Goal: Check status: Check status

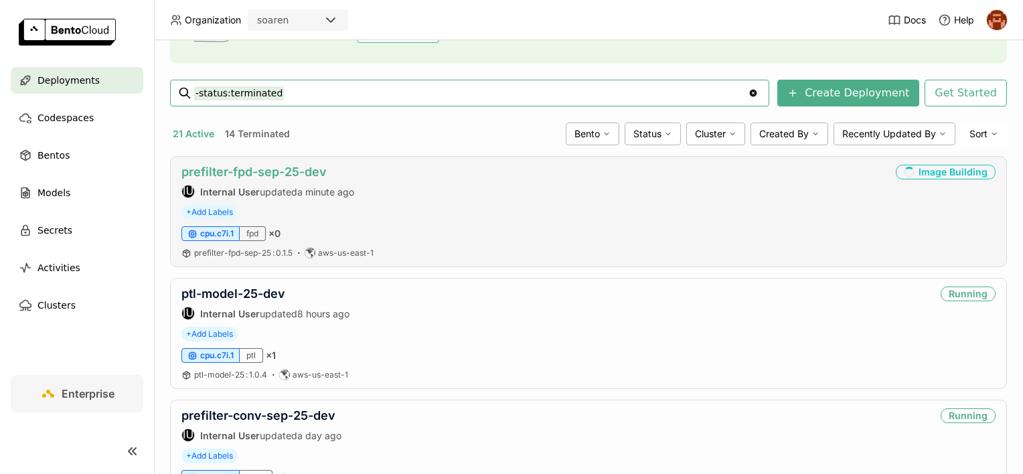
scroll to position [201, 0]
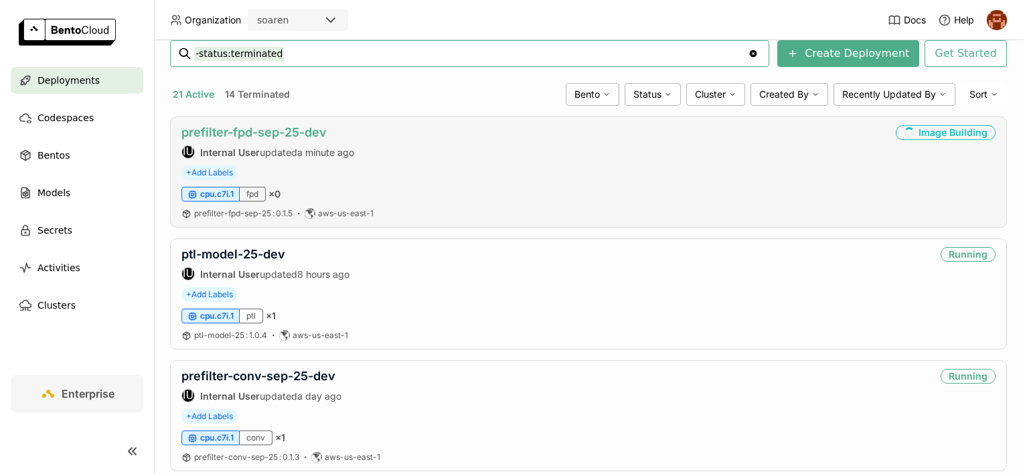
click at [270, 129] on link "prefilter-fpd-sep-25-dev" at bounding box center [254, 132] width 145 height 14
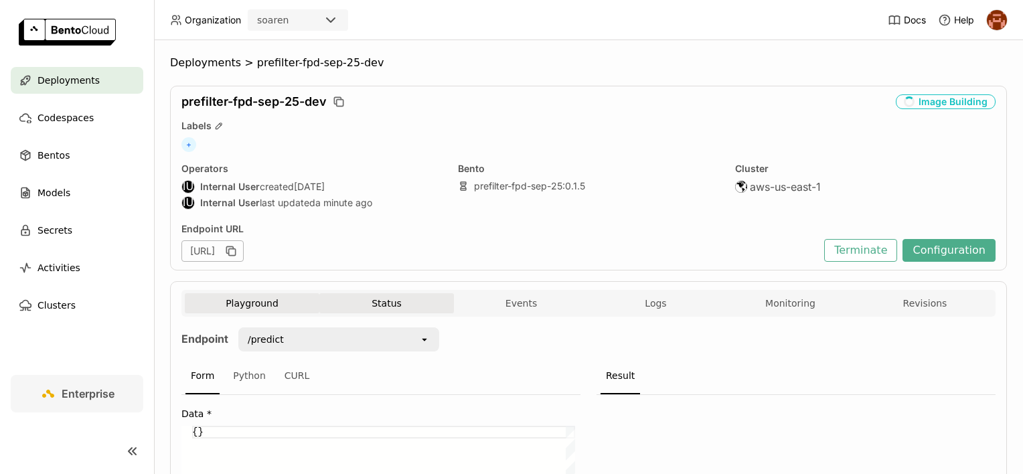
click at [373, 309] on button "Status" at bounding box center [386, 303] width 135 height 20
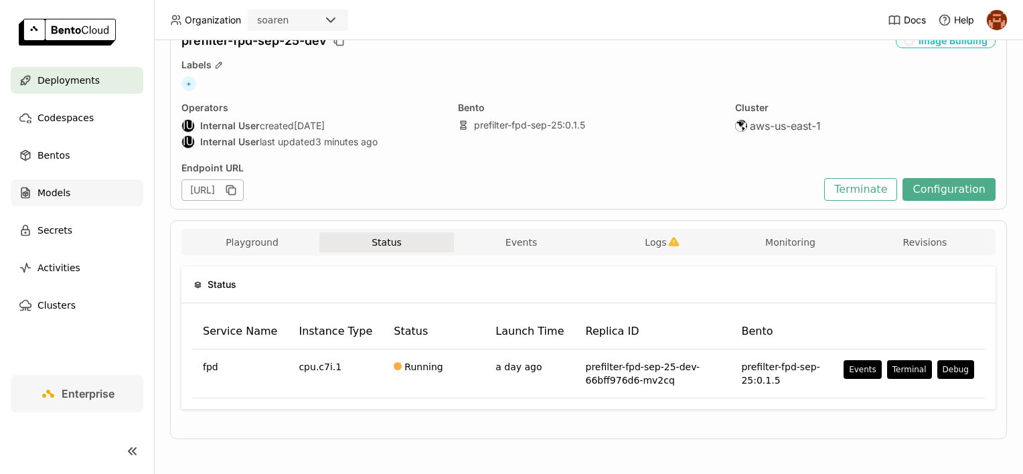
click at [93, 179] on div "Models" at bounding box center [77, 192] width 133 height 27
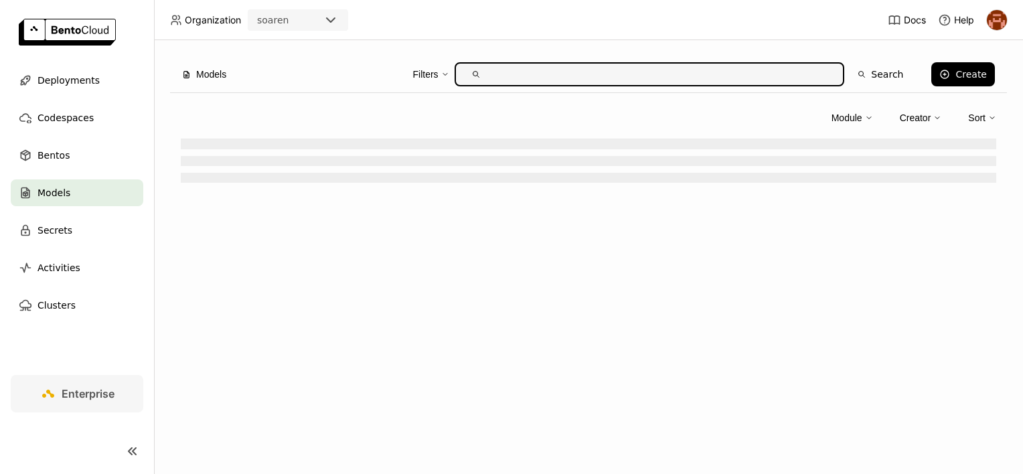
drag, startPoint x: 93, startPoint y: 179, endPoint x: 86, endPoint y: 189, distance: 11.9
click at [86, 189] on div "Models" at bounding box center [77, 192] width 133 height 27
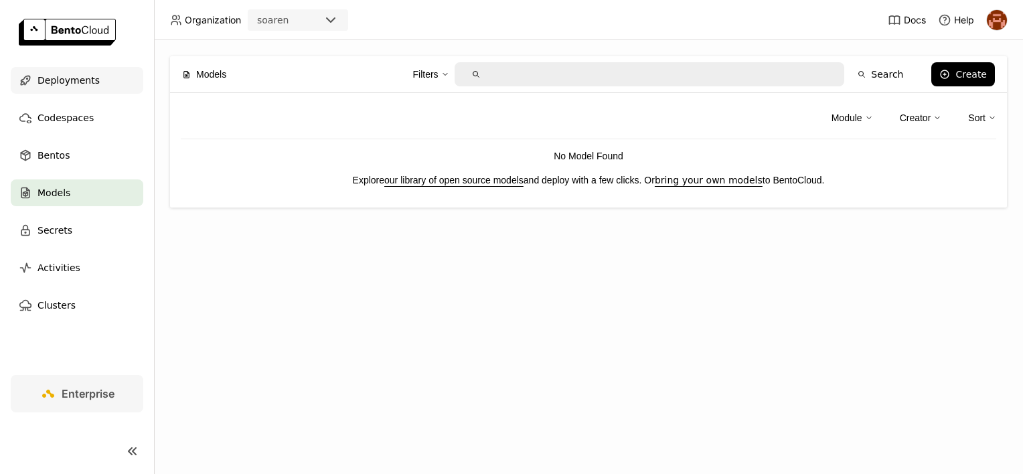
click at [72, 73] on span "Deployments" at bounding box center [69, 80] width 62 height 16
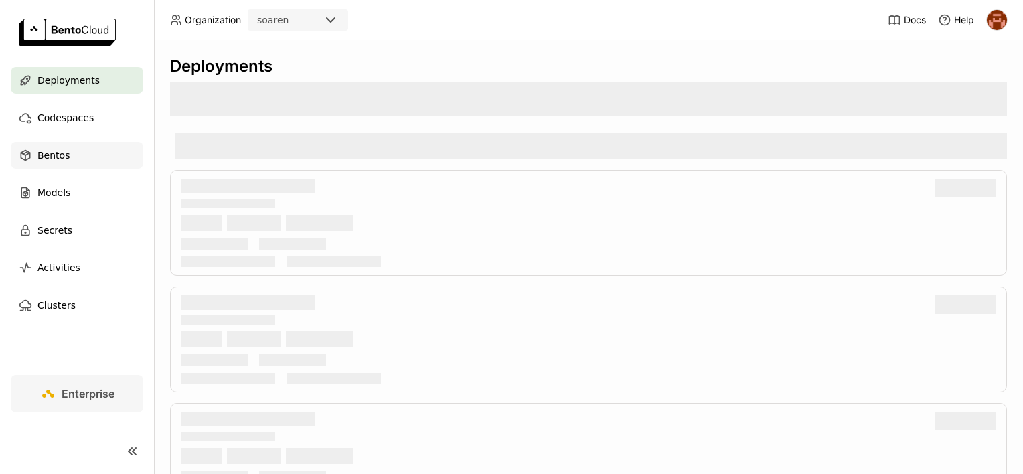
click at [80, 159] on div "Bentos" at bounding box center [77, 155] width 133 height 27
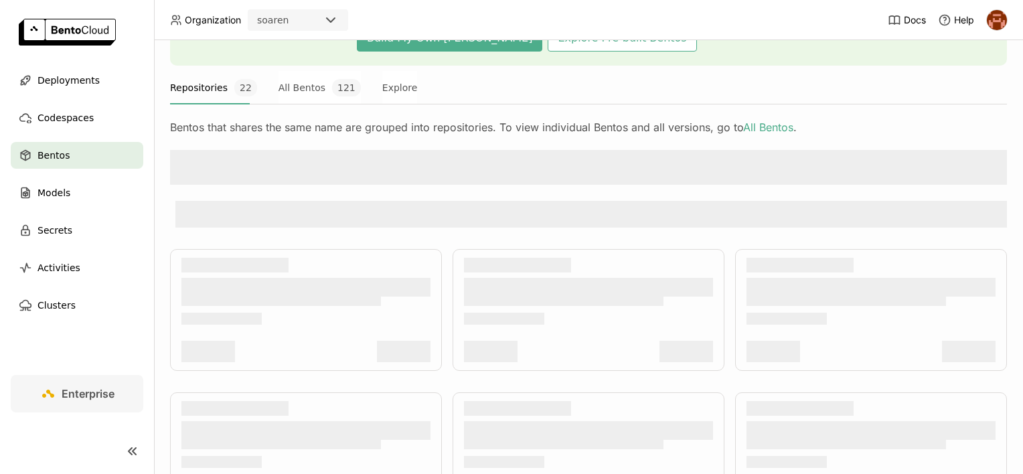
scroll to position [201, 0]
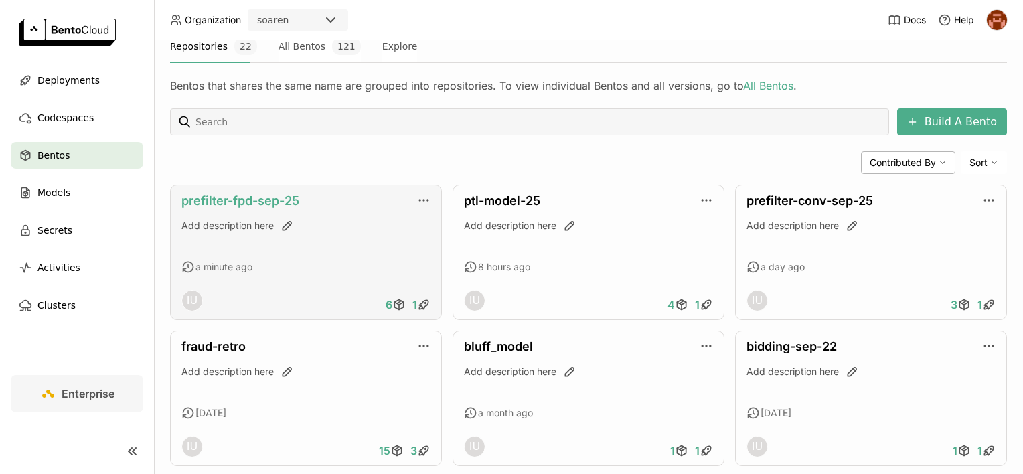
click at [273, 200] on link "prefilter-fpd-sep-25" at bounding box center [241, 201] width 118 height 14
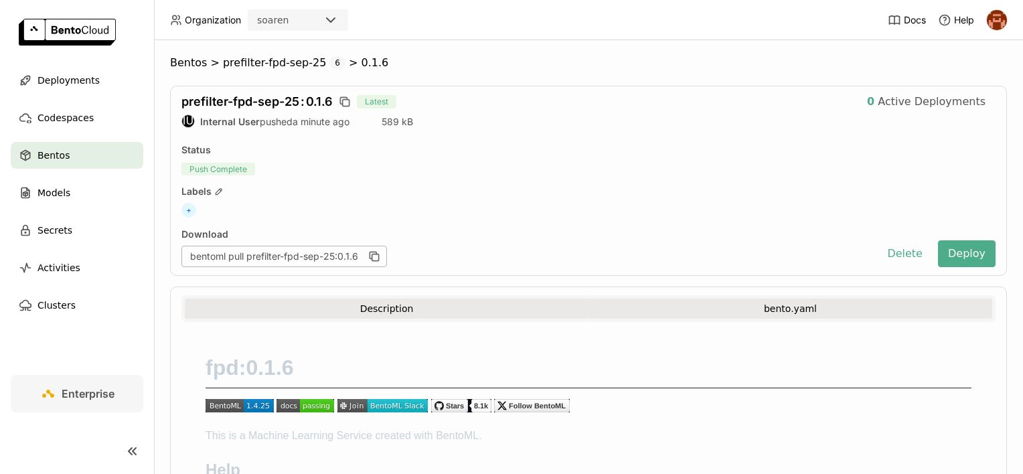
click at [728, 299] on button "bento.yaml" at bounding box center [791, 309] width 404 height 20
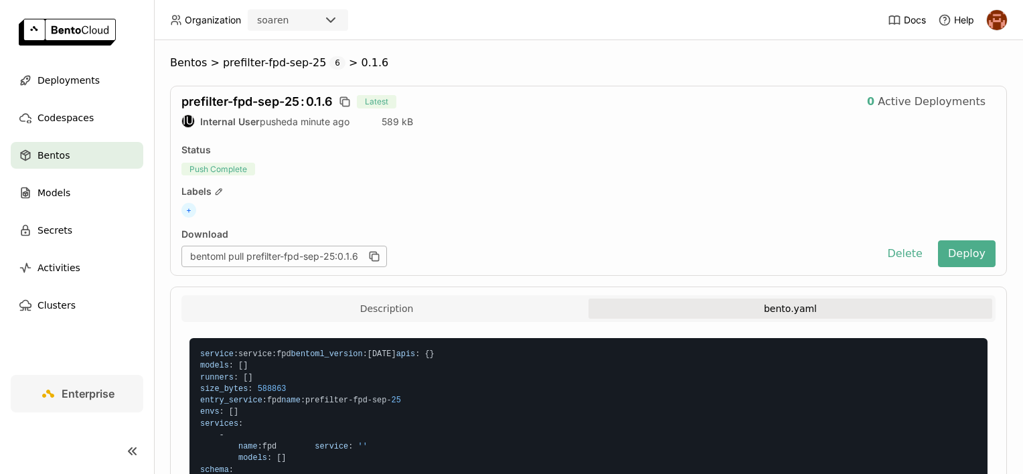
scroll to position [134, 0]
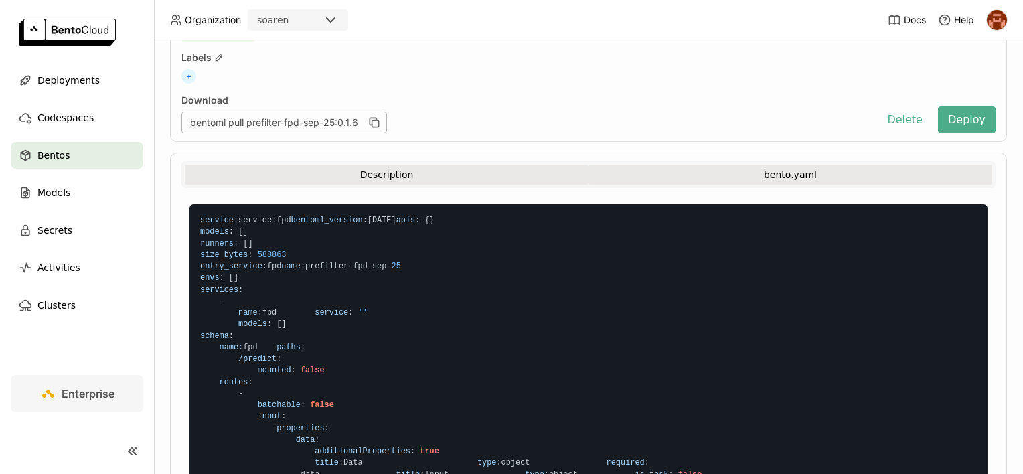
click at [388, 177] on button "Description" at bounding box center [387, 175] width 404 height 20
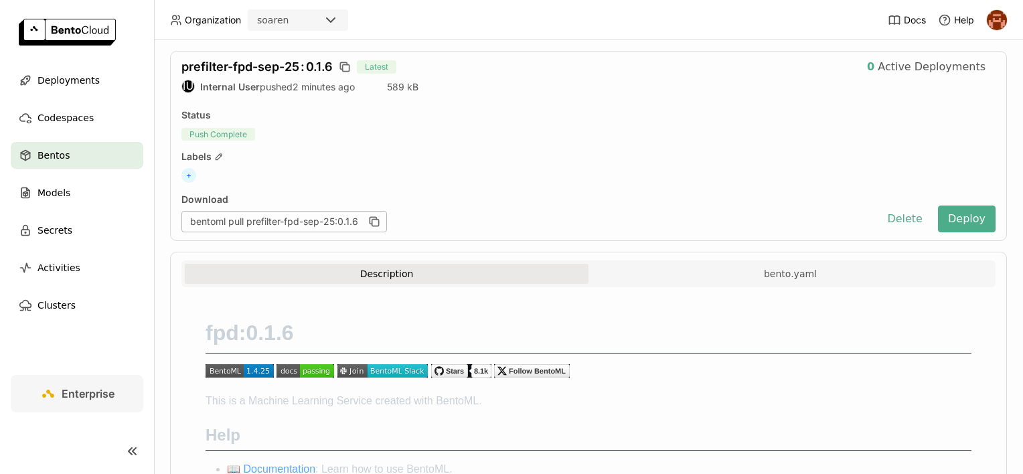
scroll to position [0, 0]
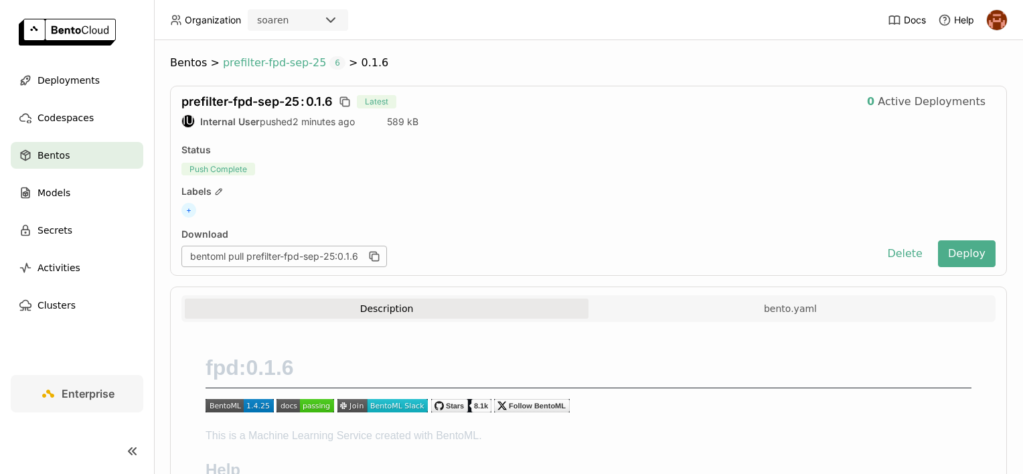
click at [238, 62] on span "prefilter-fpd-sep-25" at bounding box center [274, 62] width 103 height 13
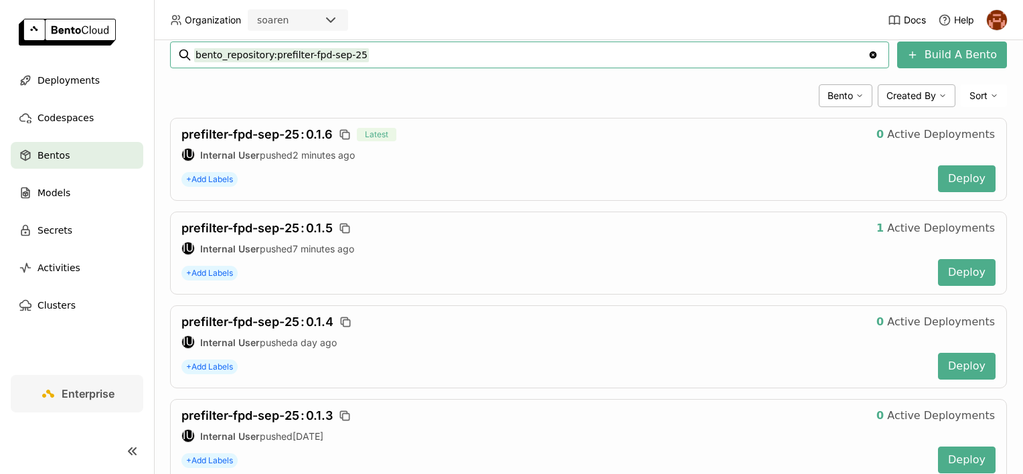
scroll to position [201, 0]
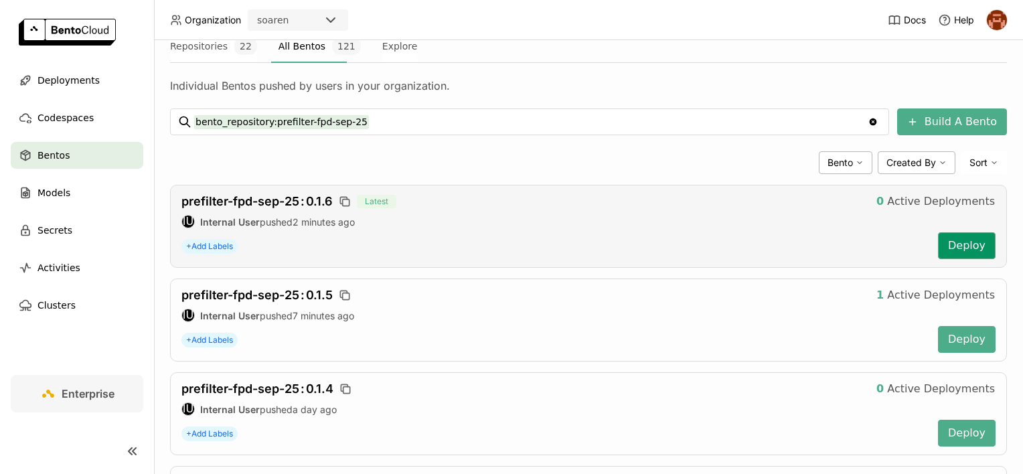
click at [946, 244] on button "Deploy" at bounding box center [967, 245] width 58 height 27
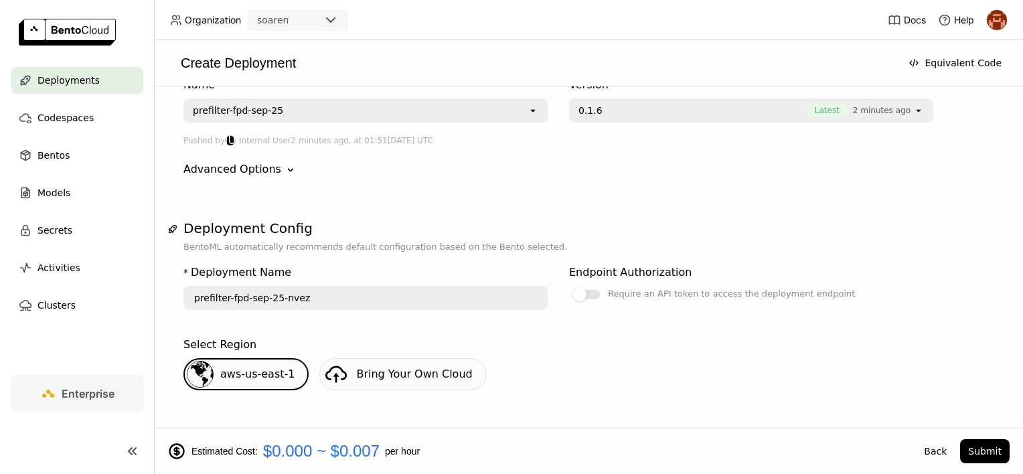
scroll to position [134, 0]
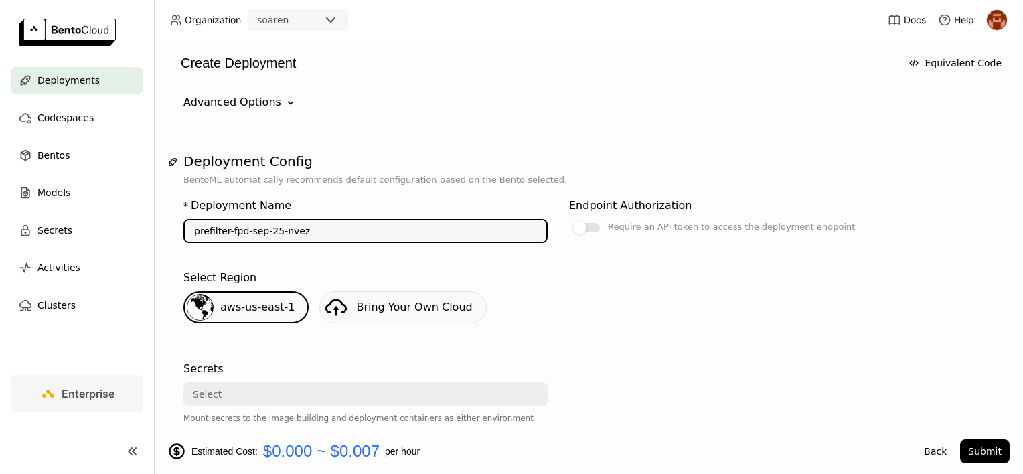
click at [300, 230] on input "prefilter-fpd-sep-25-nvez" at bounding box center [366, 230] width 362 height 21
drag, startPoint x: 301, startPoint y: 229, endPoint x: 281, endPoint y: 226, distance: 20.9
click at [281, 226] on input "prefilter-fpd-sep-25-nvez" at bounding box center [366, 230] width 362 height 21
type input "prefilter-fpd-sep-25-dev"
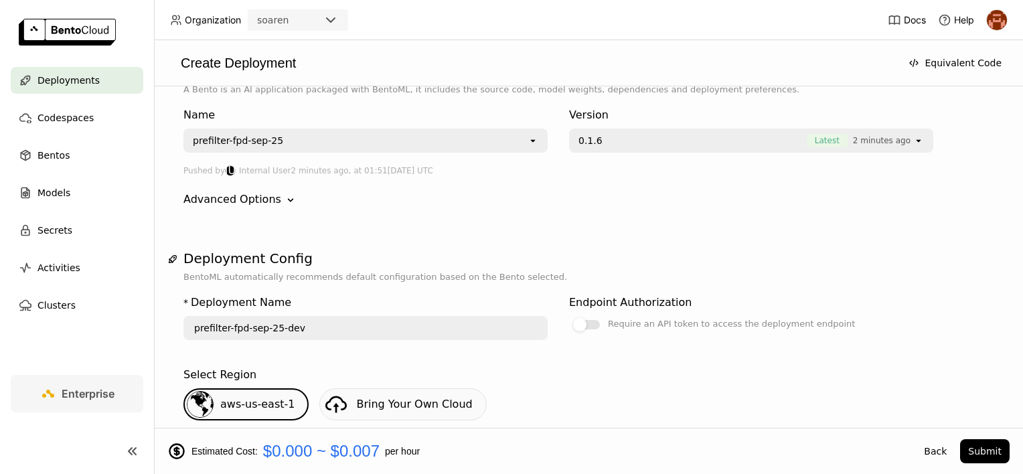
scroll to position [0, 0]
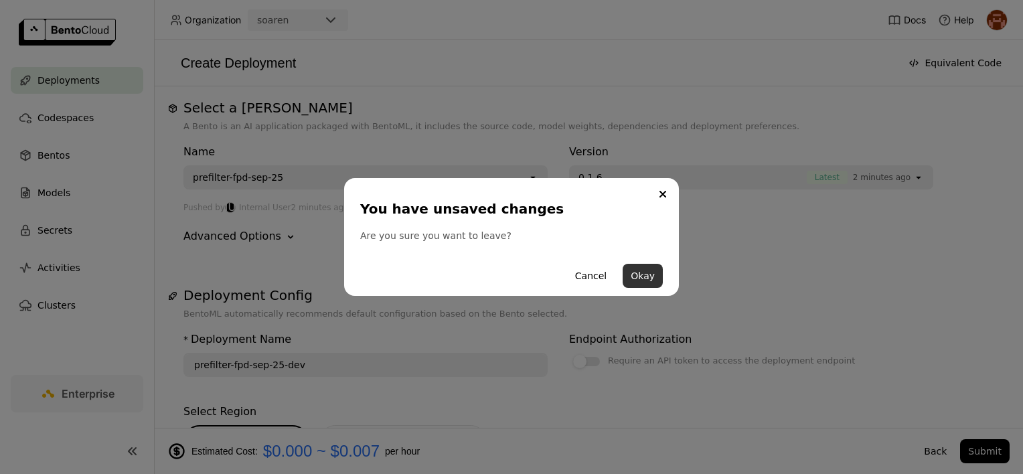
click at [651, 279] on button "Okay" at bounding box center [643, 276] width 40 height 24
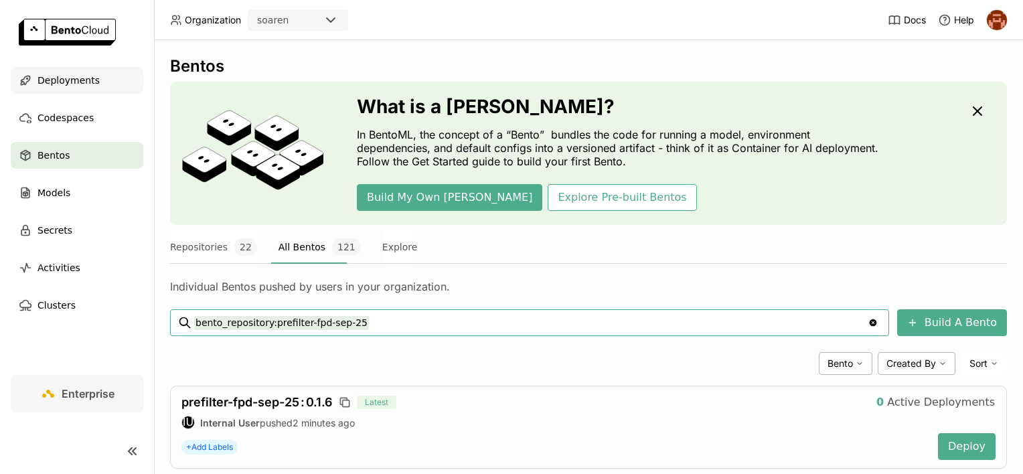
click at [74, 86] on span "Deployments" at bounding box center [69, 80] width 62 height 16
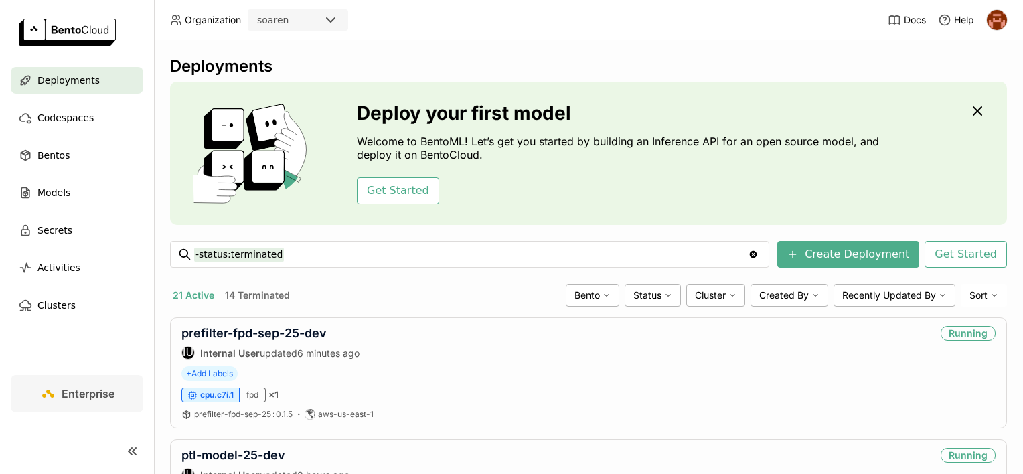
click at [259, 335] on link "prefilter-fpd-sep-25-dev" at bounding box center [254, 333] width 145 height 14
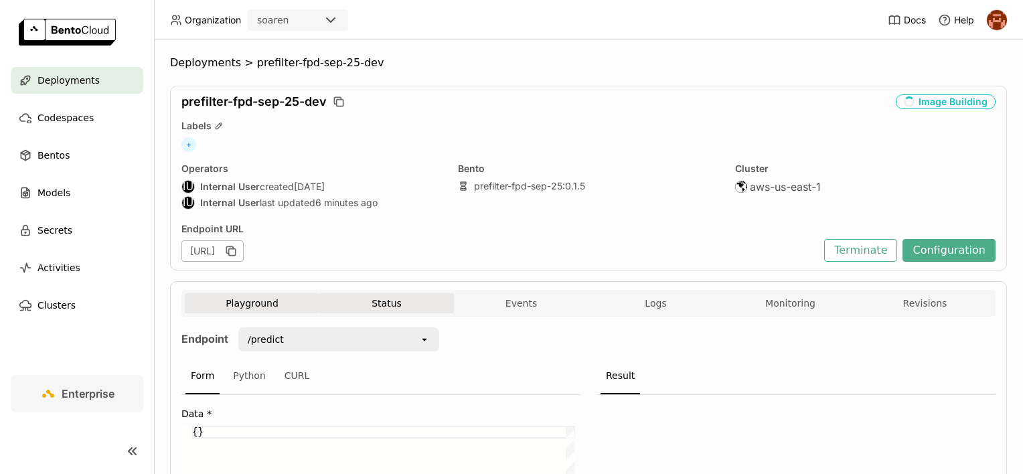
click at [380, 295] on button "Status" at bounding box center [386, 303] width 135 height 20
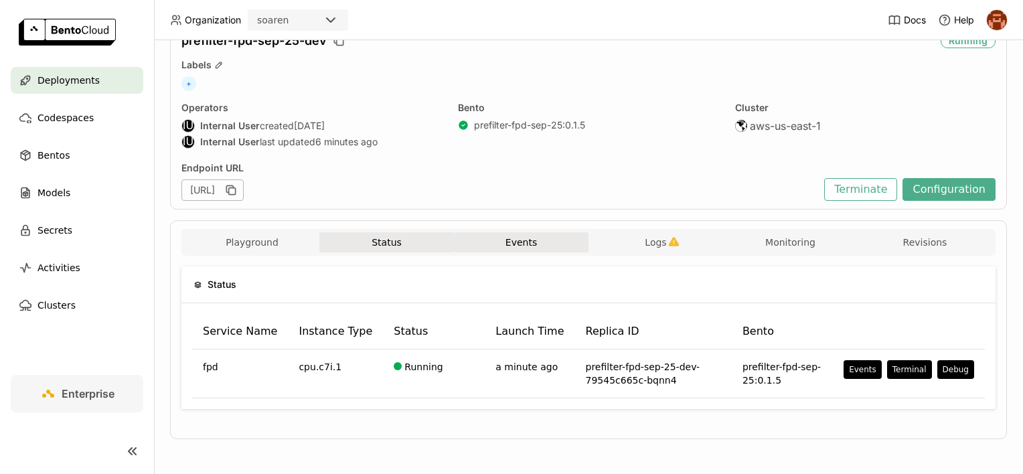
click at [549, 244] on button "Events" at bounding box center [521, 242] width 135 height 20
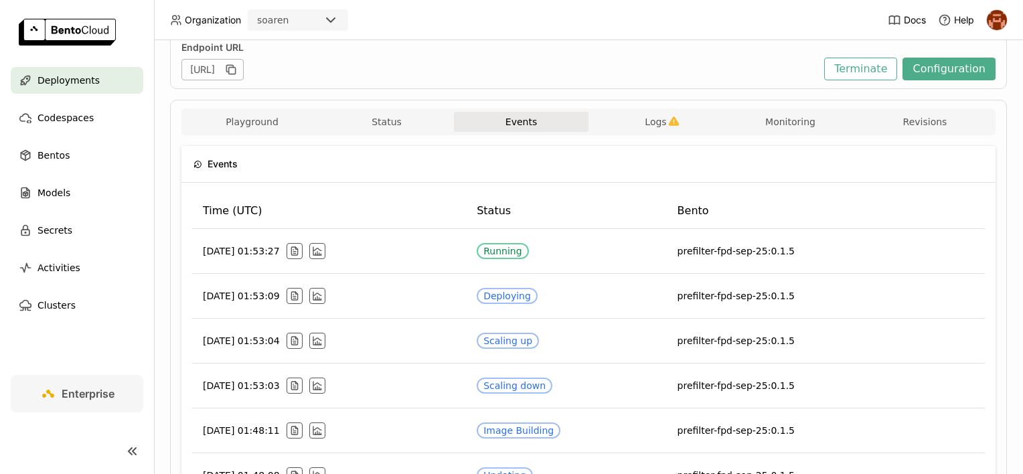
scroll to position [195, 0]
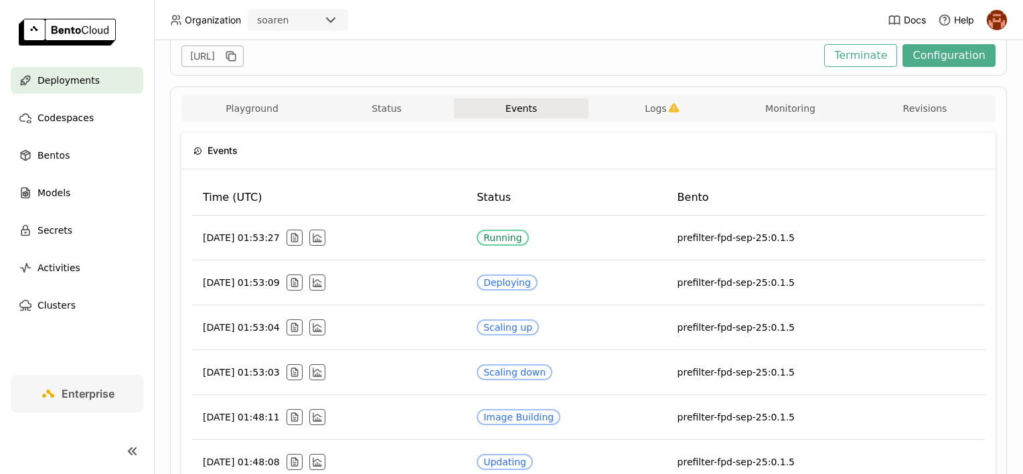
click at [640, 119] on div "Playground Status Events Logs Monitoring Revisions" at bounding box center [589, 109] width 808 height 23
click at [645, 109] on span "Logs" at bounding box center [655, 108] width 21 height 12
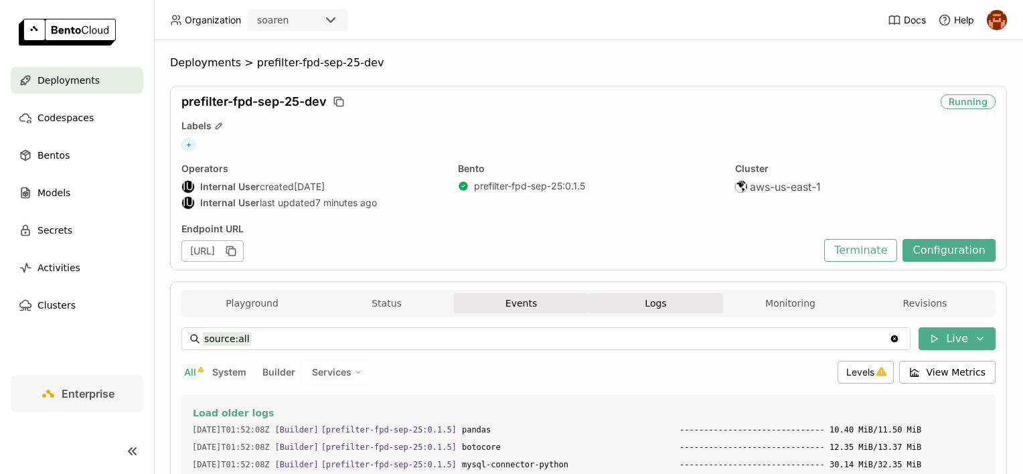
click at [489, 308] on button "Events" at bounding box center [521, 303] width 135 height 20
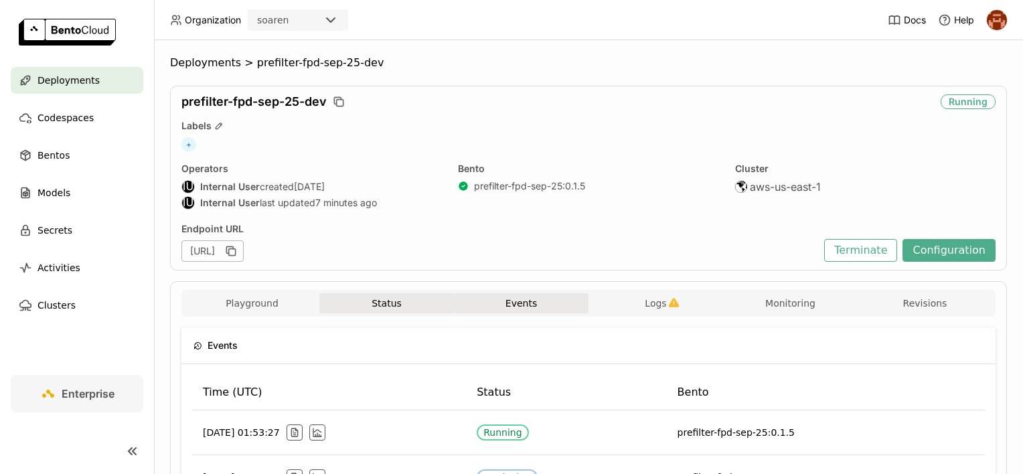
click at [406, 309] on button "Status" at bounding box center [386, 303] width 135 height 20
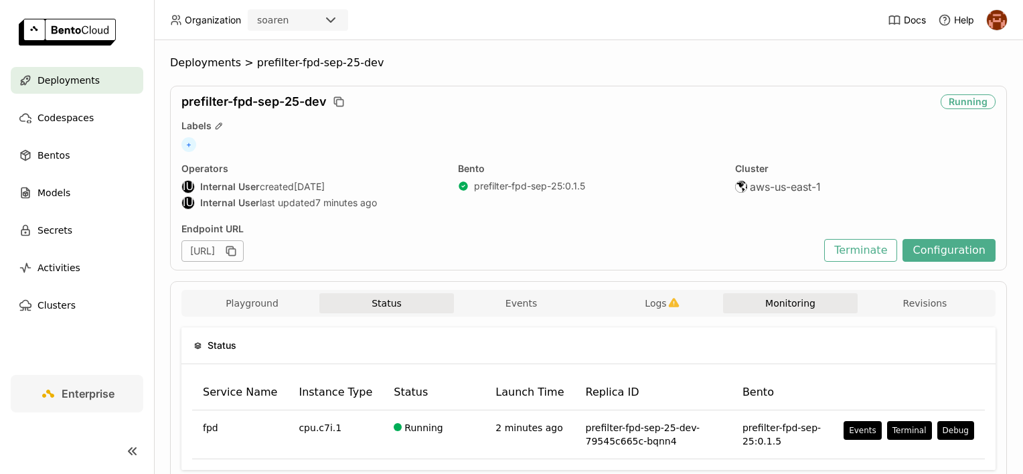
click at [743, 307] on button "Monitoring" at bounding box center [790, 303] width 135 height 20
